Goal: Understand process/instructions: Learn how to perform a task or action

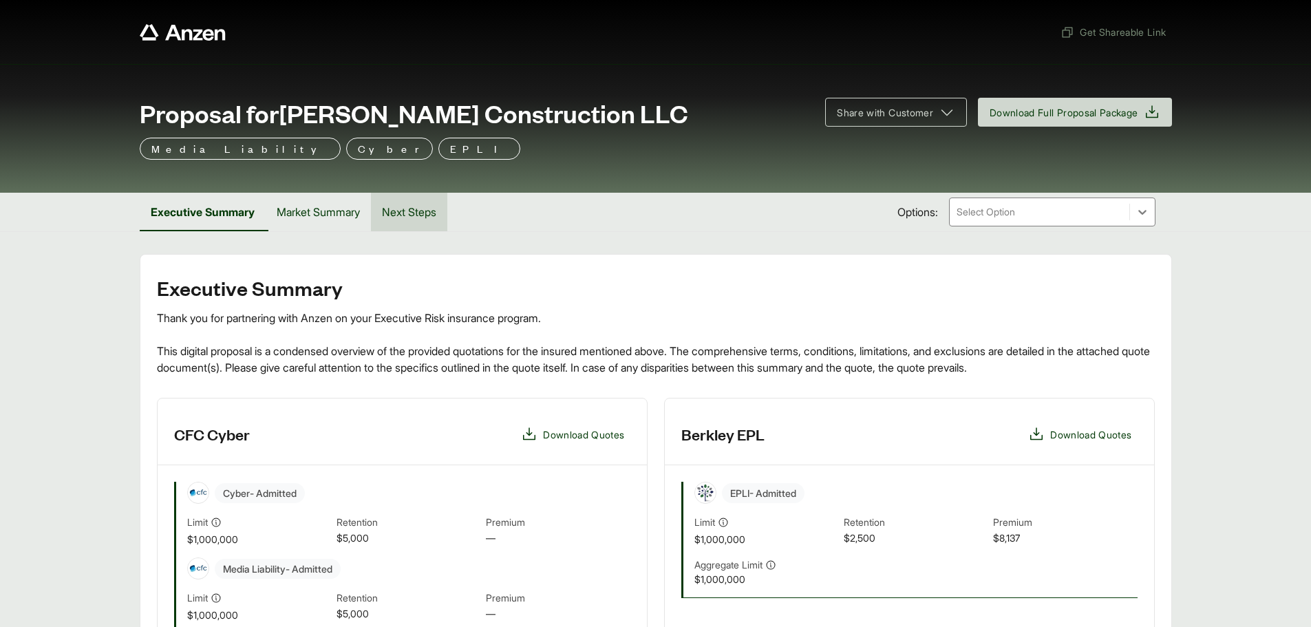
click at [395, 212] on button "Next Steps" at bounding box center [409, 212] width 76 height 39
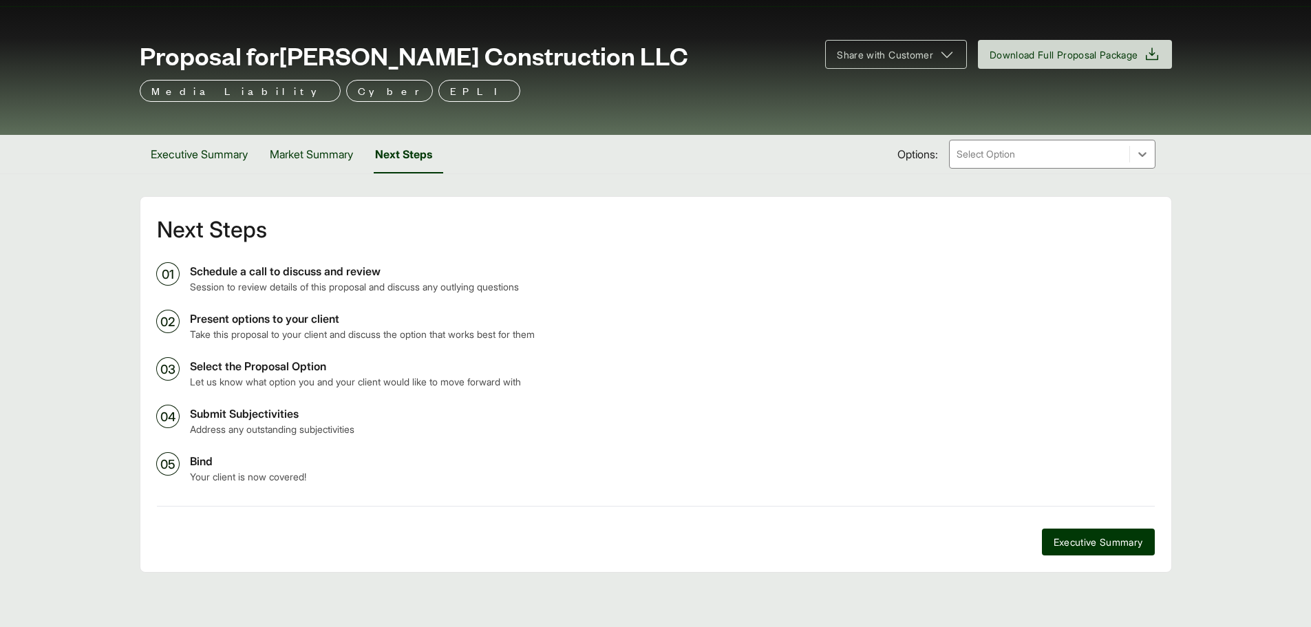
scroll to position [59, 0]
click at [240, 414] on p "Submit Subjectivities" at bounding box center [672, 413] width 965 height 17
click at [231, 331] on p "Take this proposal to your client and discuss the option that works best for th…" at bounding box center [672, 333] width 965 height 14
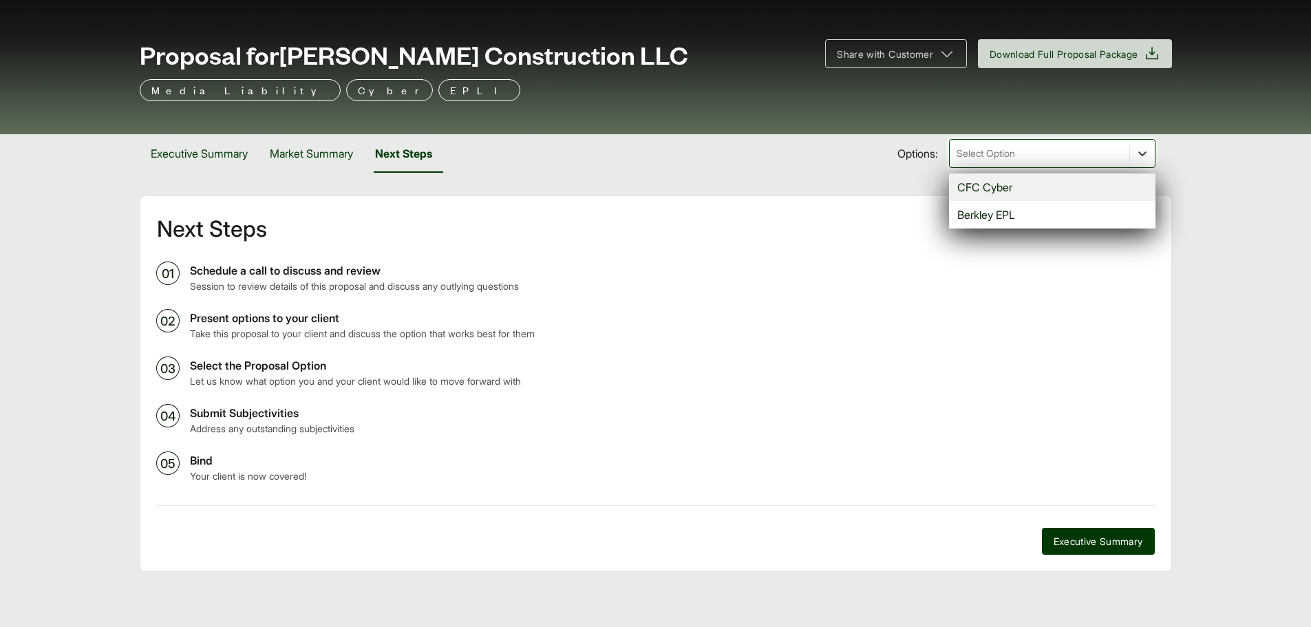
click at [1131, 158] on div at bounding box center [1142, 153] width 25 height 25
click at [1023, 190] on div "CFC Cyber" at bounding box center [1052, 187] width 207 height 28
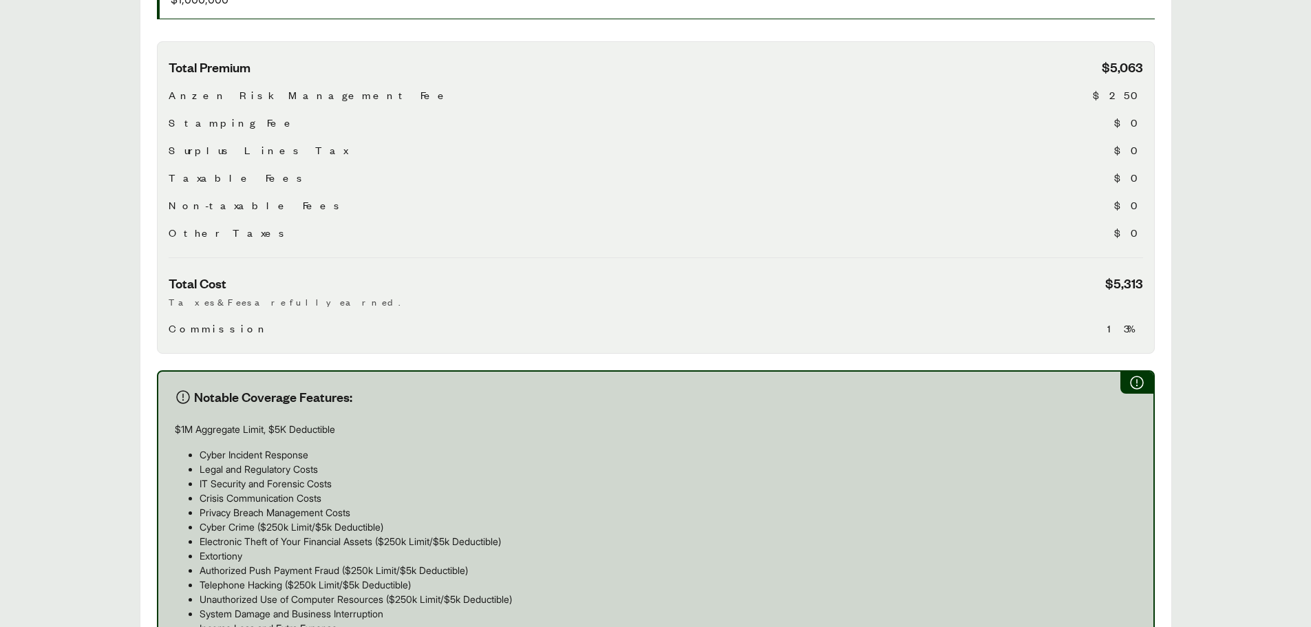
scroll to position [949, 0]
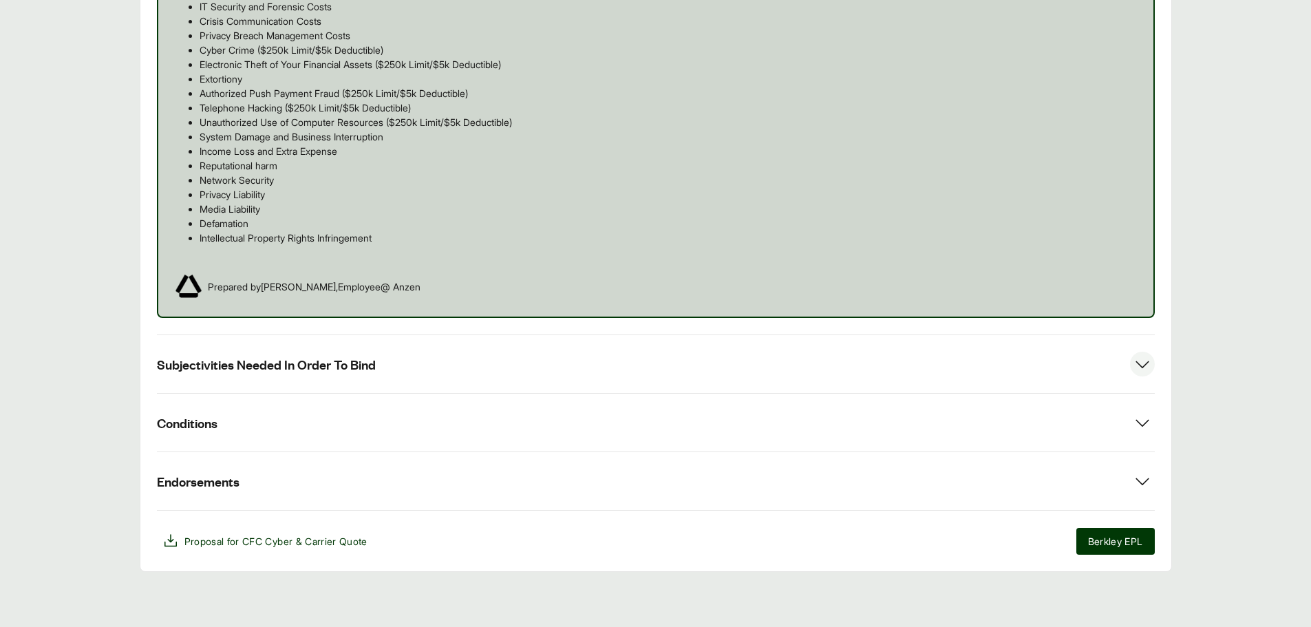
click at [229, 370] on span "Subjectivities Needed In Order To Bind" at bounding box center [266, 364] width 219 height 17
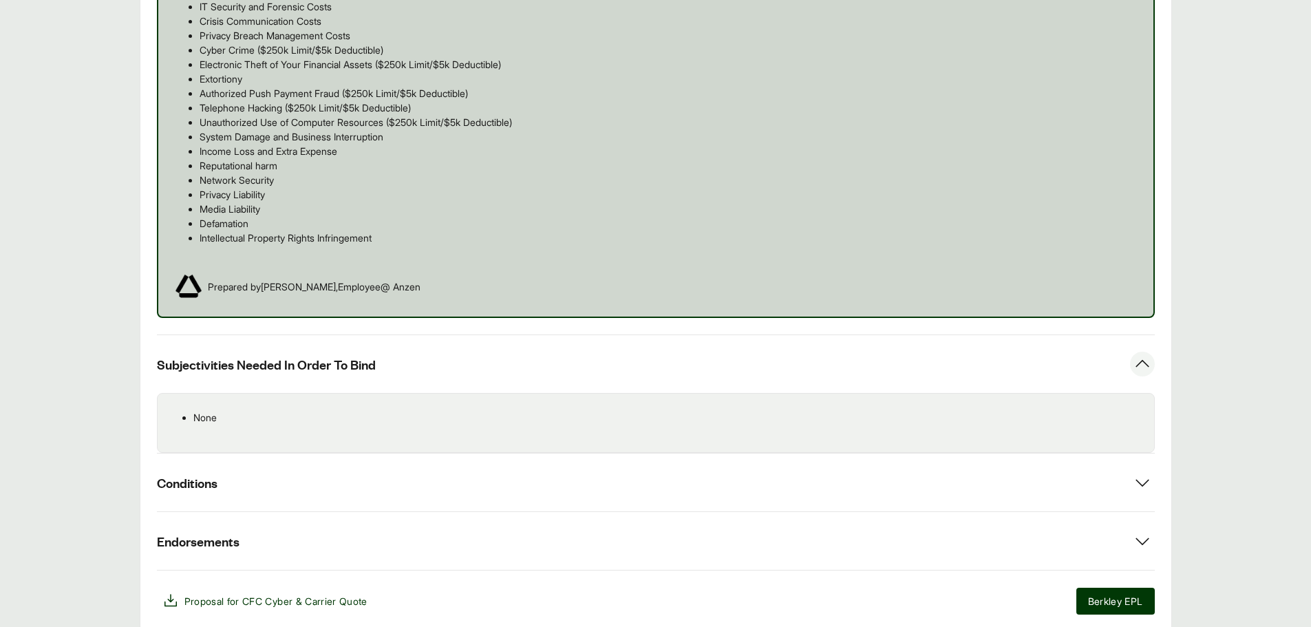
click at [240, 367] on span "Subjectivities Needed In Order To Bind" at bounding box center [266, 364] width 219 height 17
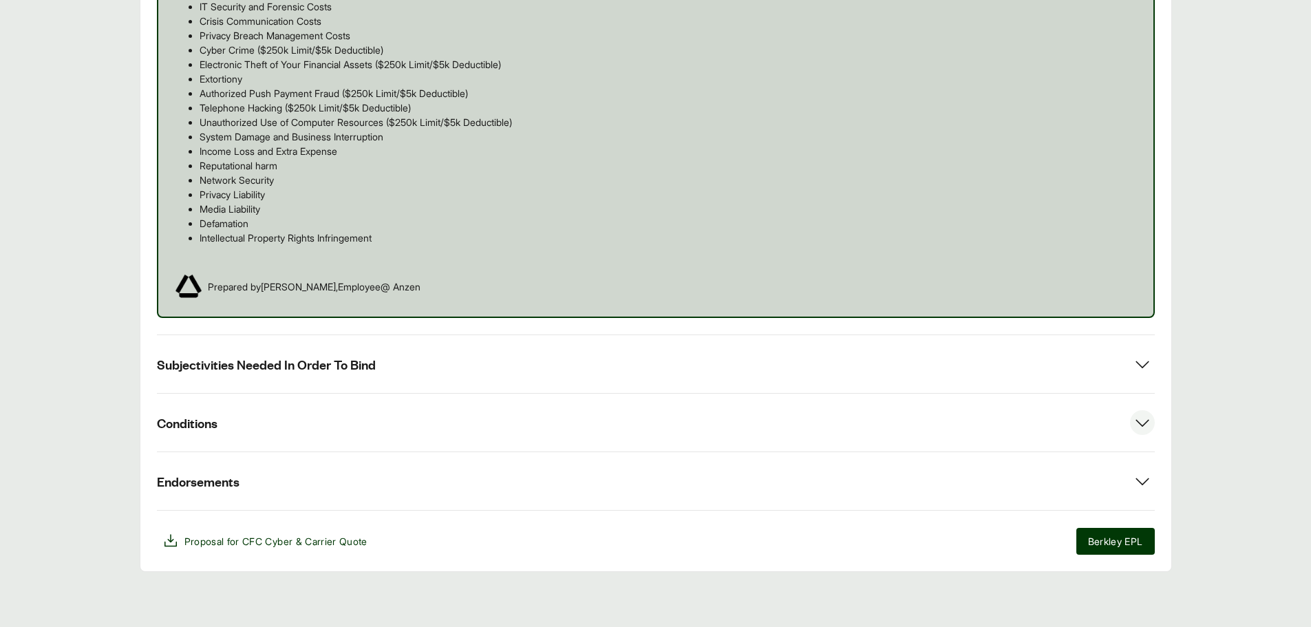
click at [222, 410] on button "Conditions" at bounding box center [656, 423] width 998 height 58
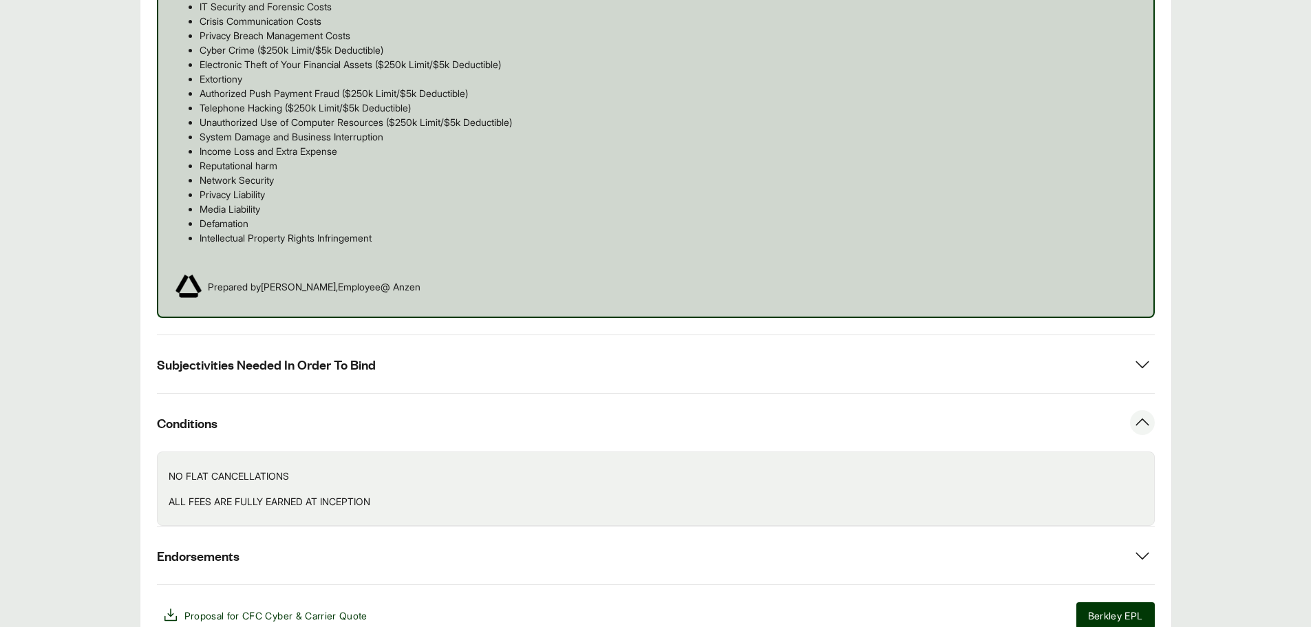
click at [194, 418] on span "Conditions" at bounding box center [187, 422] width 61 height 17
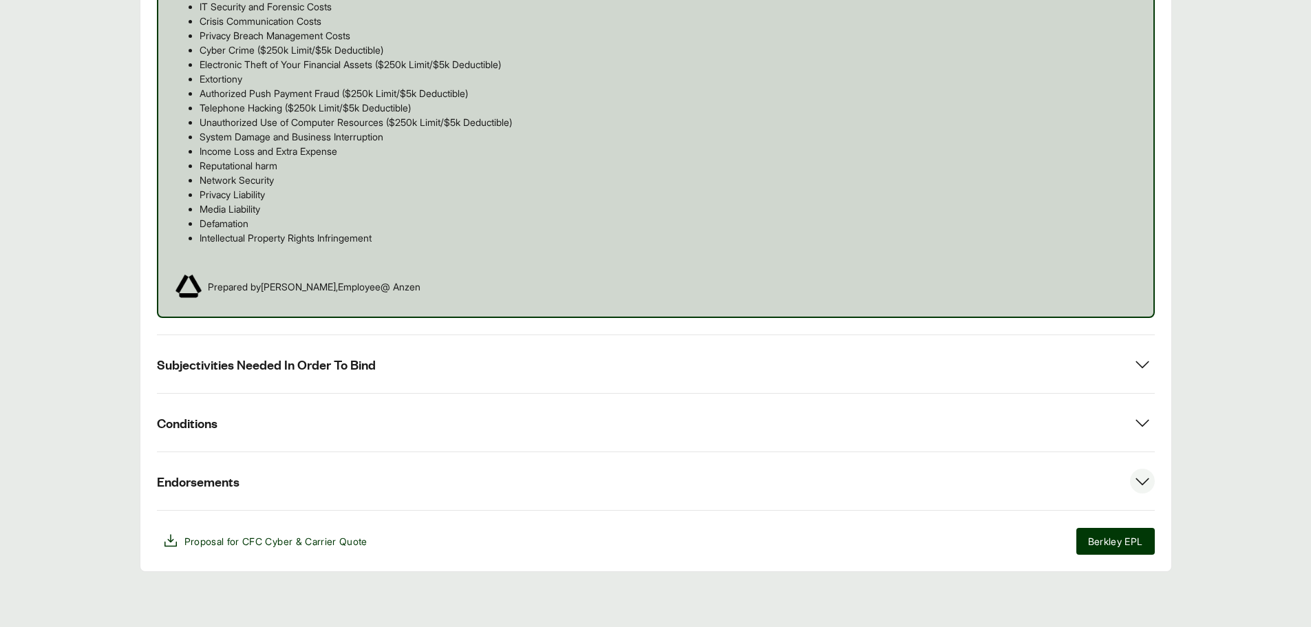
click at [215, 485] on span "Endorsements" at bounding box center [198, 481] width 83 height 17
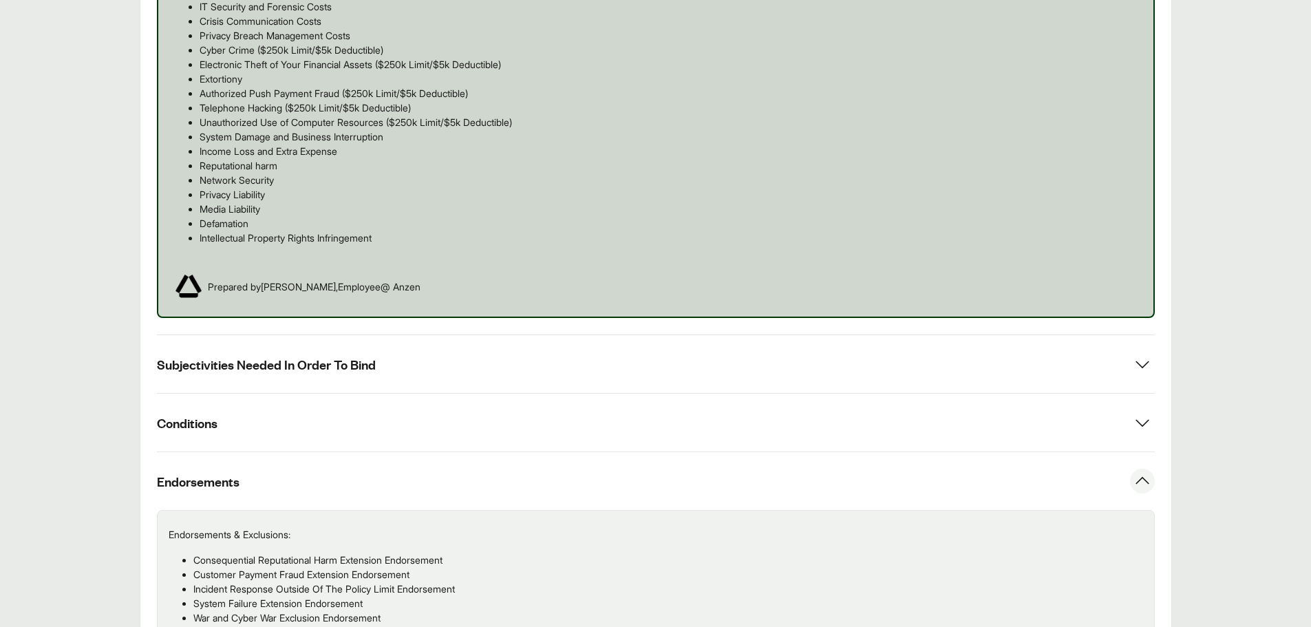
click at [209, 483] on span "Endorsements" at bounding box center [198, 481] width 83 height 17
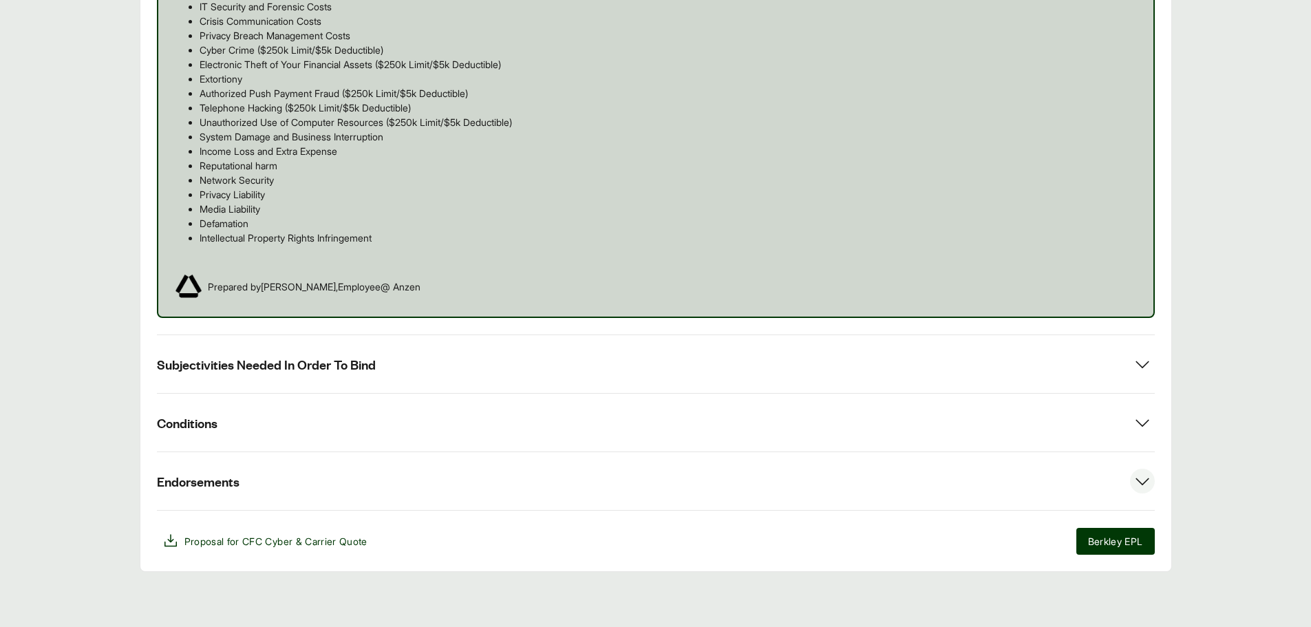
click at [1139, 488] on icon at bounding box center [1142, 481] width 25 height 25
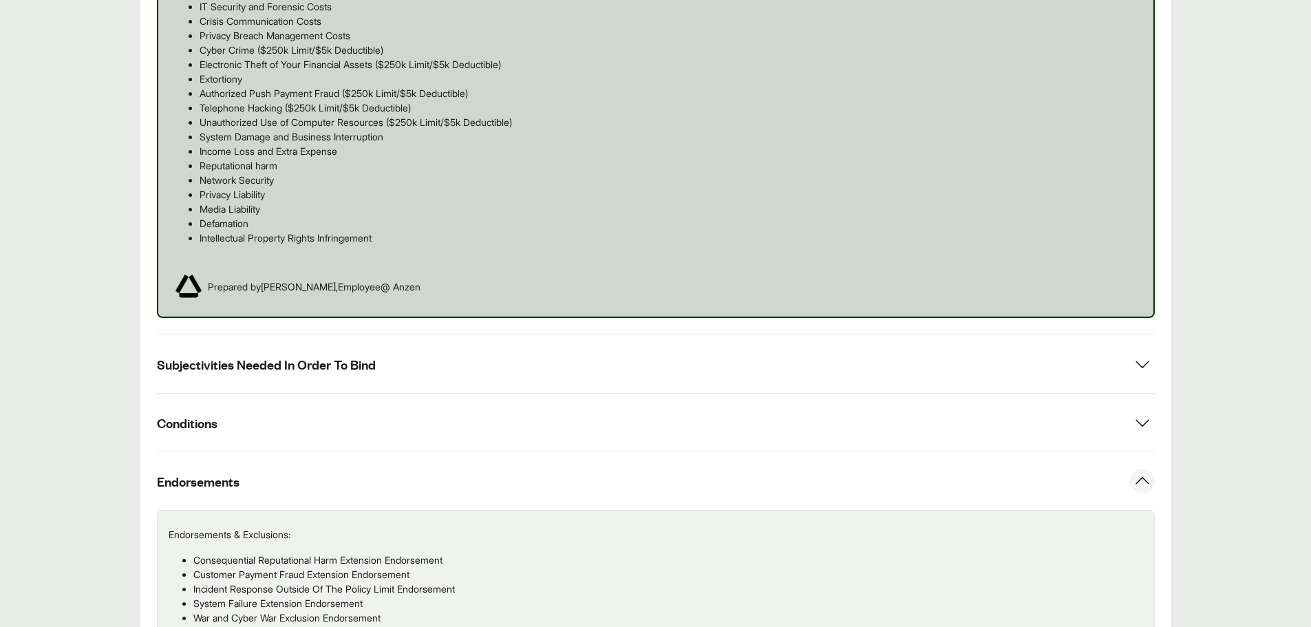
click at [1142, 482] on icon at bounding box center [1142, 481] width 25 height 25
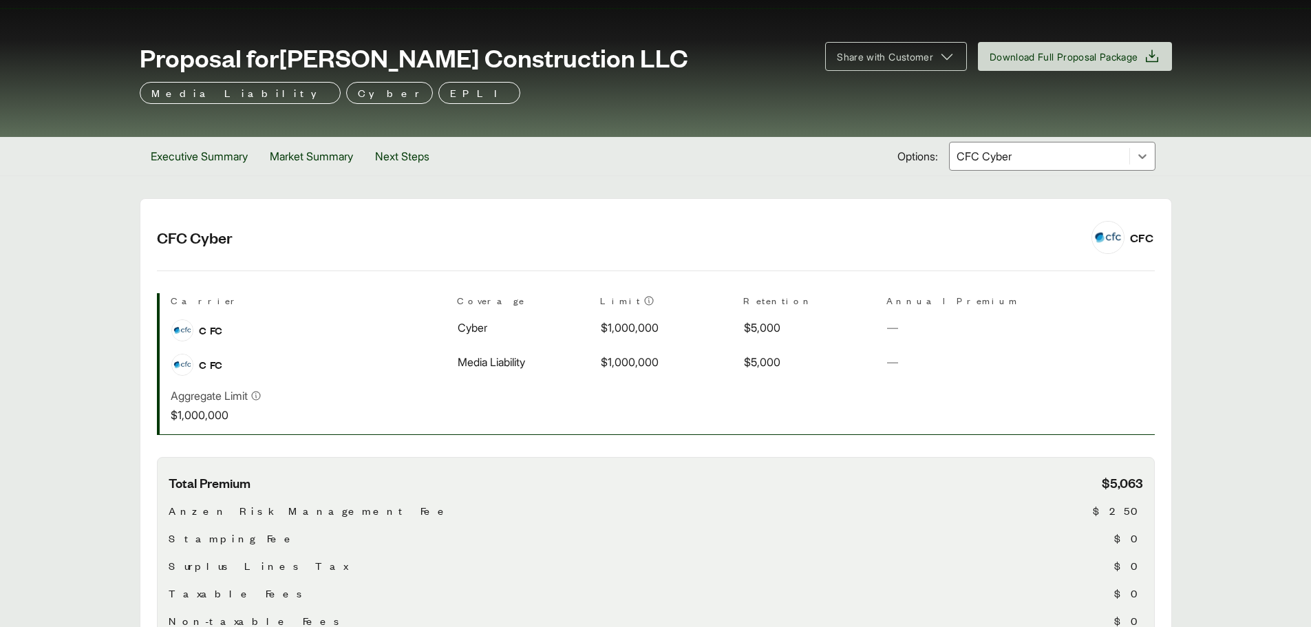
scroll to position [0, 0]
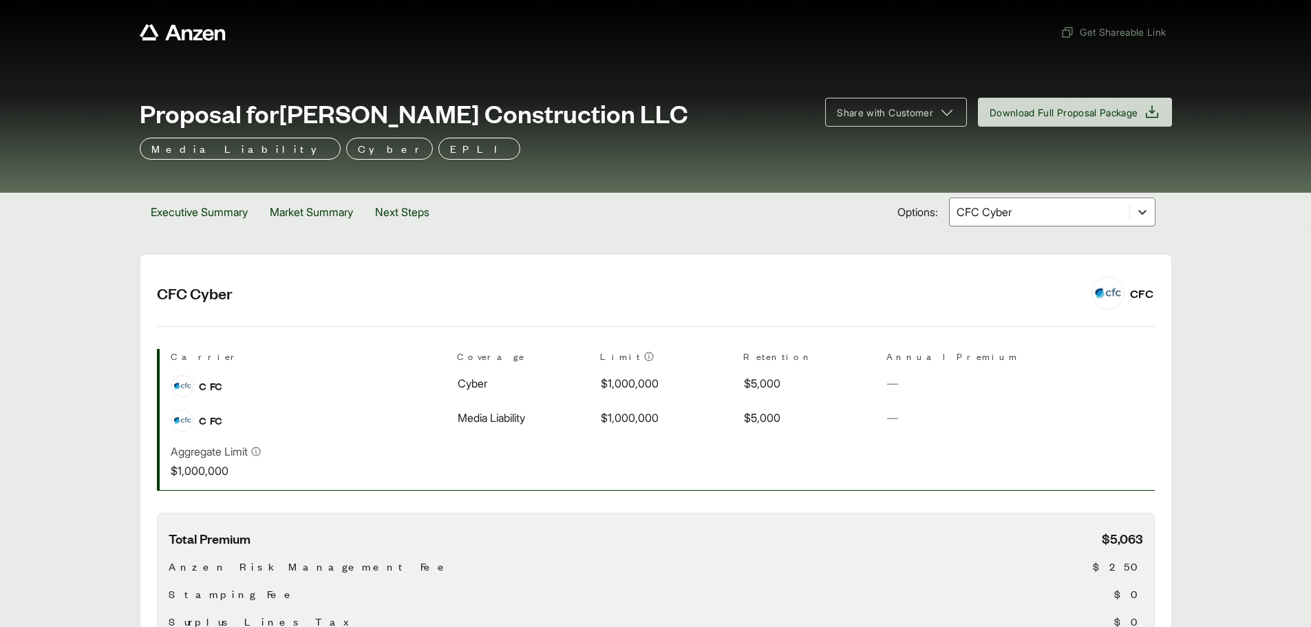
click at [1137, 204] on div at bounding box center [1142, 212] width 25 height 25
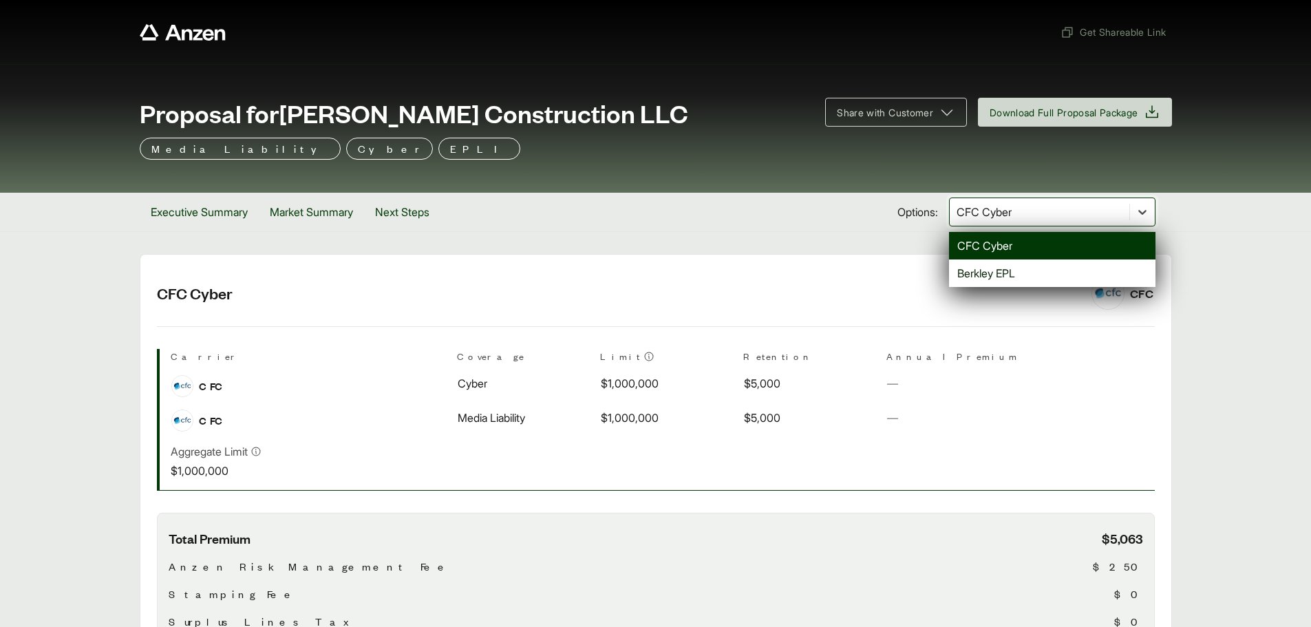
click at [1137, 204] on div at bounding box center [1142, 212] width 25 height 25
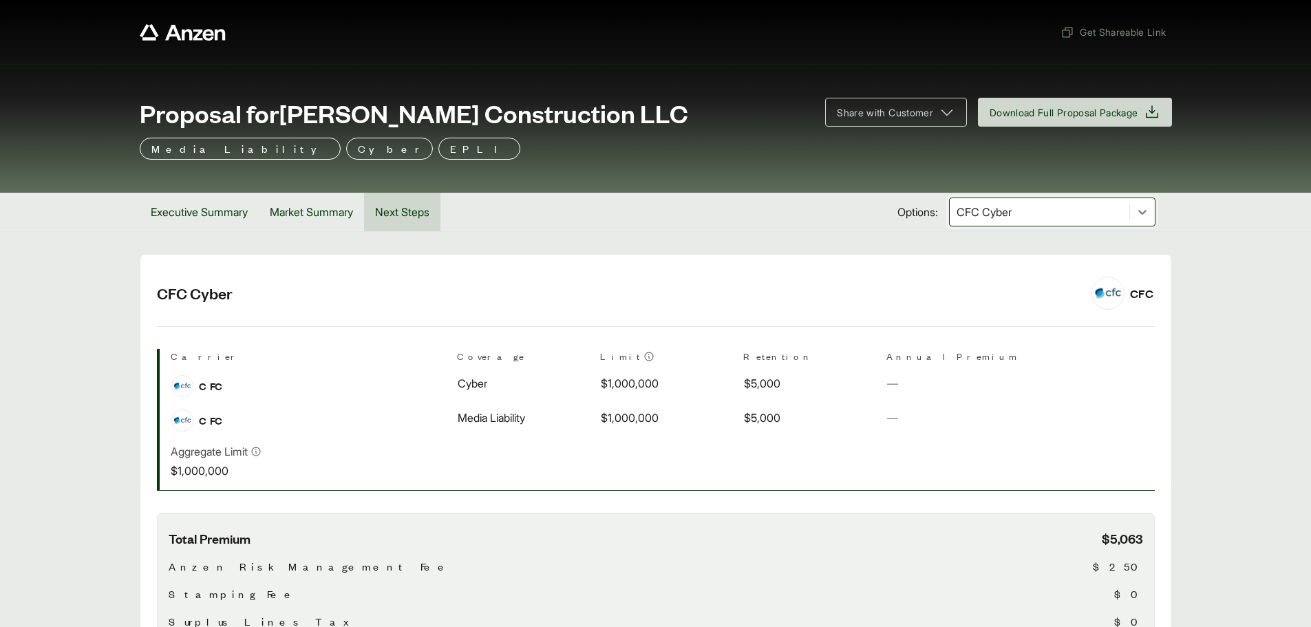
click at [425, 211] on button "Next Steps" at bounding box center [402, 212] width 76 height 39
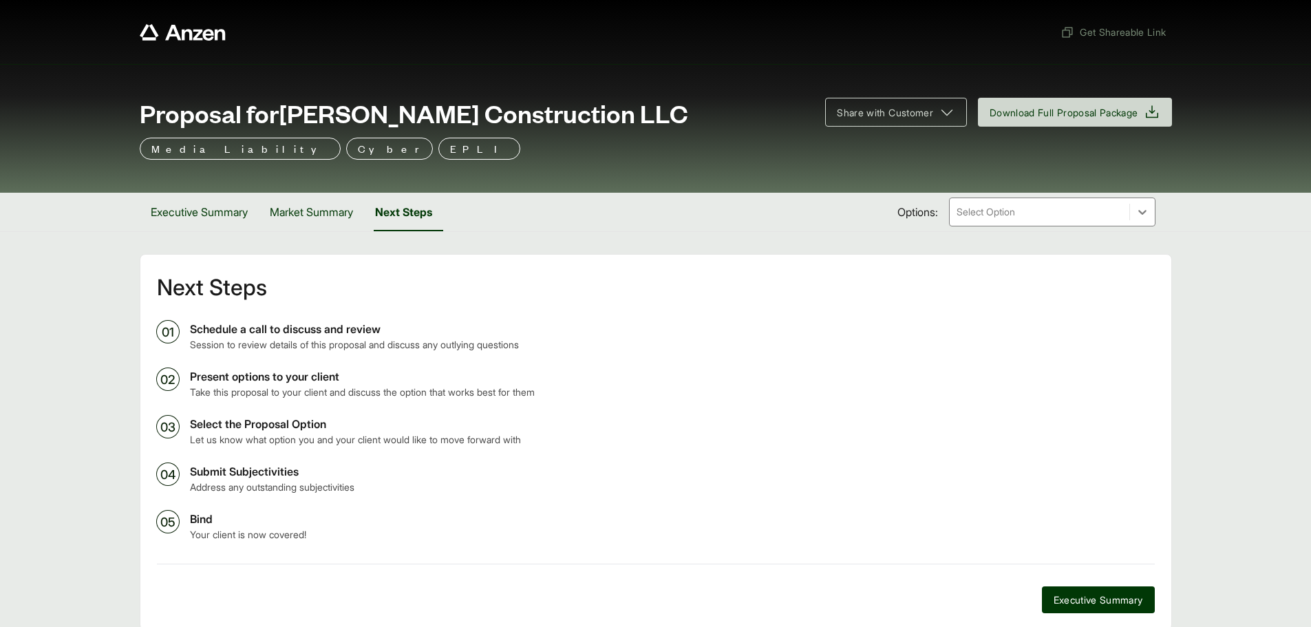
click at [220, 511] on p "Bind" at bounding box center [672, 519] width 965 height 17
click at [229, 478] on p "Submit Subjectivities" at bounding box center [672, 471] width 965 height 17
click at [300, 421] on p "Select the Proposal Option" at bounding box center [672, 424] width 965 height 17
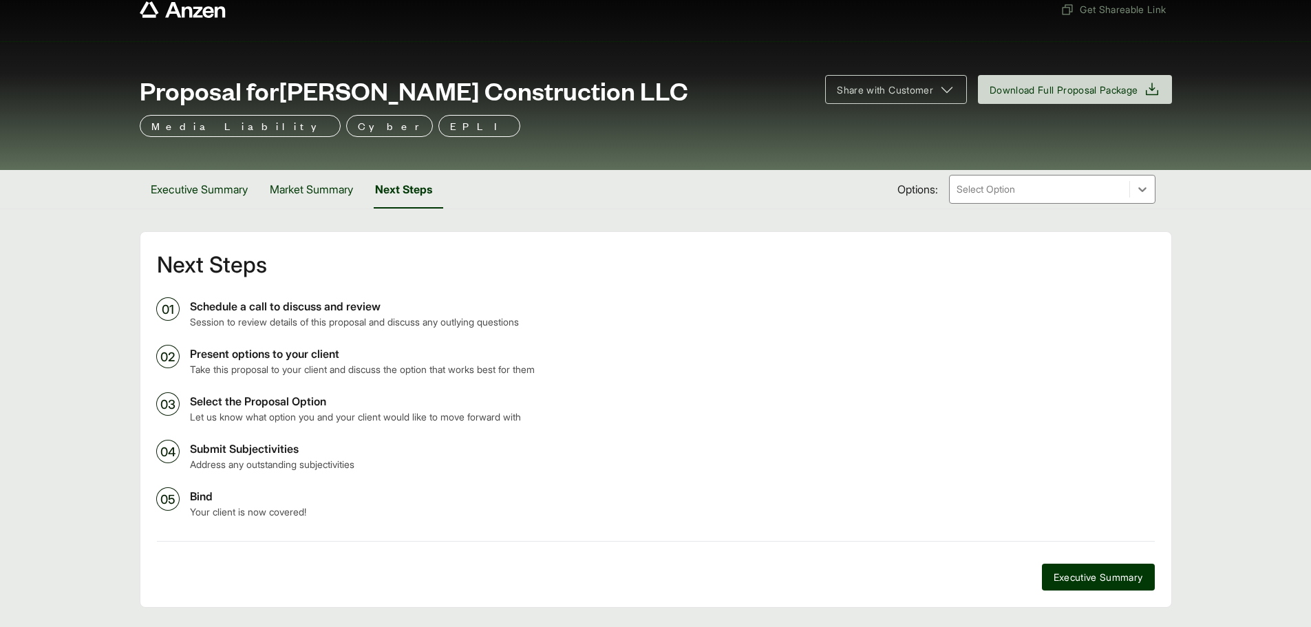
scroll to position [59, 0]
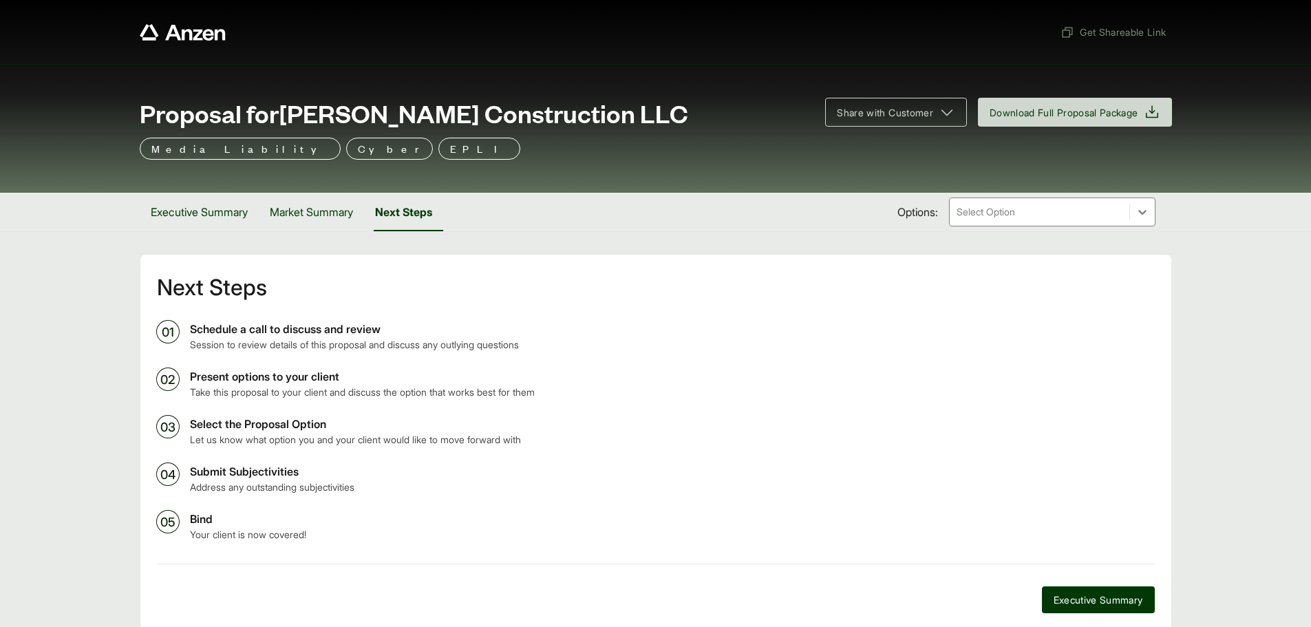
scroll to position [59, 0]
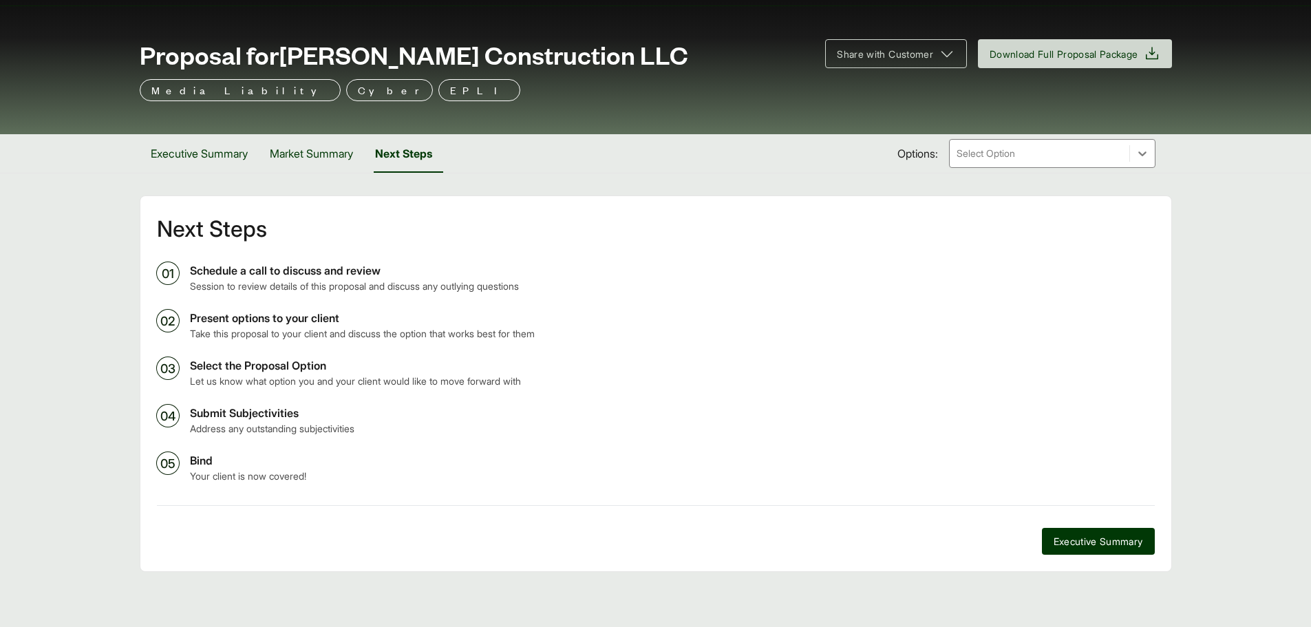
click at [1075, 133] on div "Proposal for J A Carrillo Construction LLC Share with Customer Download Full Pr…" at bounding box center [655, 70] width 1311 height 129
click at [1074, 150] on div at bounding box center [1040, 153] width 169 height 17
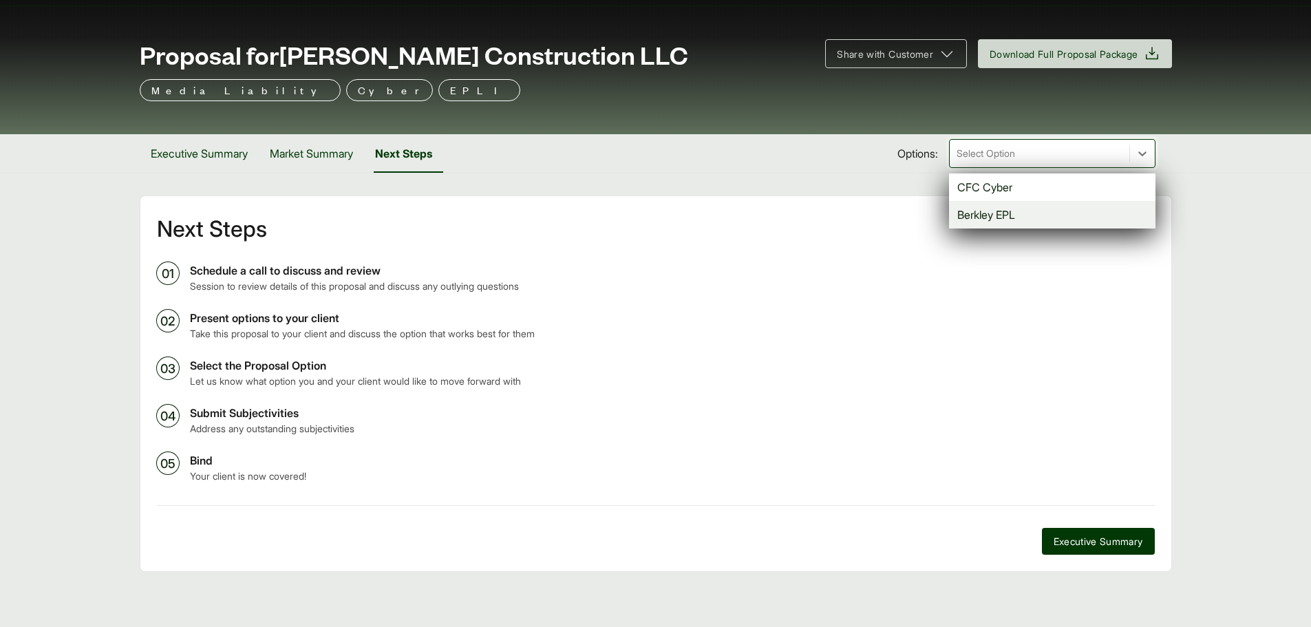
click at [1015, 211] on div "Berkley EPL" at bounding box center [1052, 215] width 207 height 28
